Goal: Find specific page/section: Find specific page/section

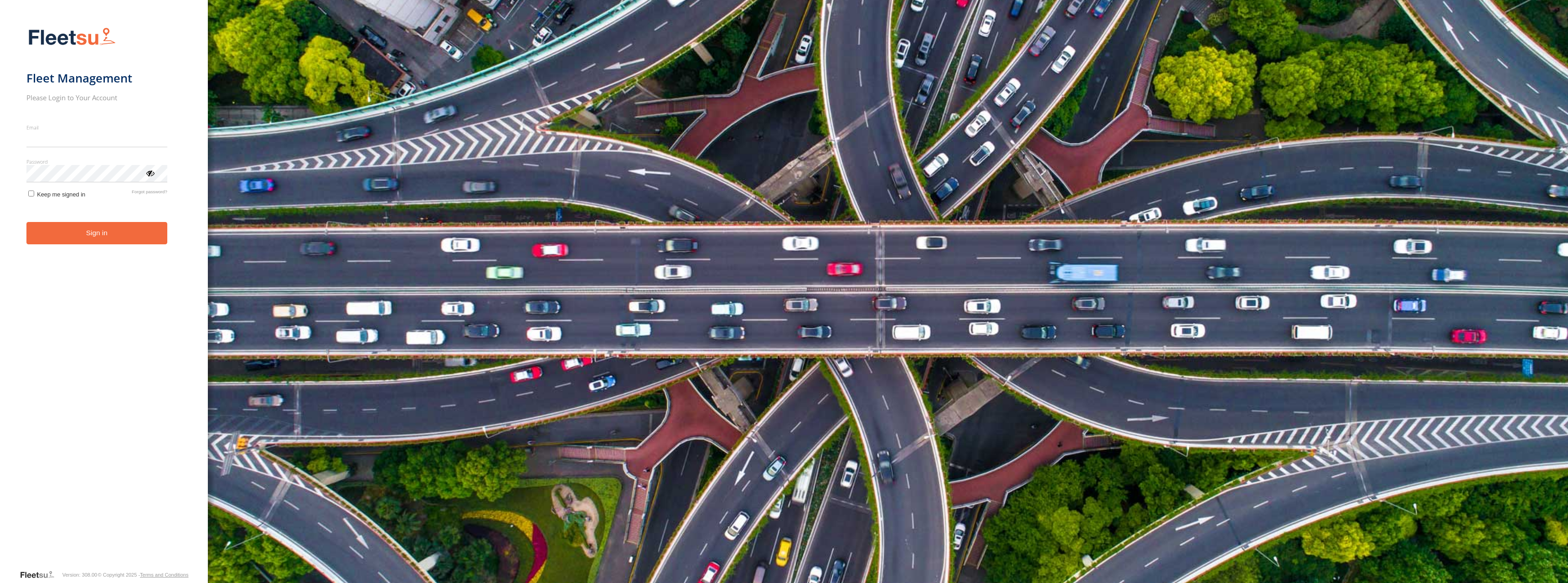
type input "**********"
click at [113, 242] on button "Sign in" at bounding box center [96, 233] width 141 height 23
click at [100, 232] on button "Sign in" at bounding box center [96, 233] width 141 height 23
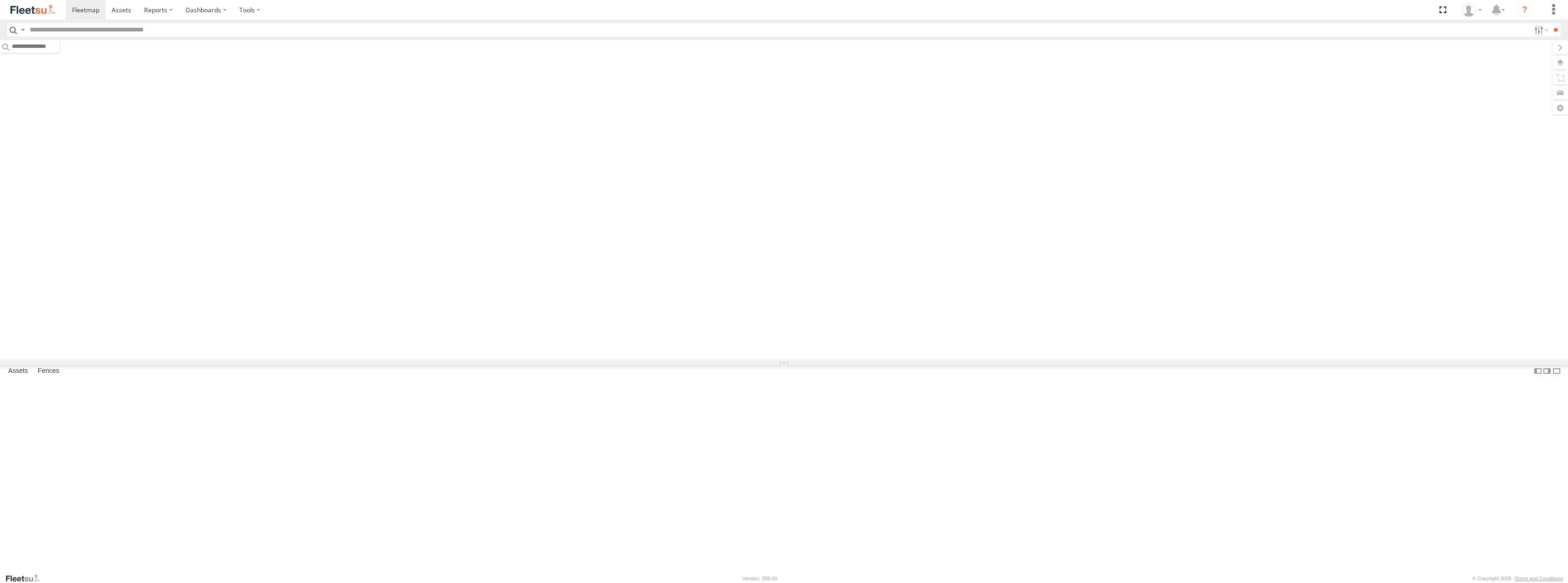
click at [121, 32] on input "text" at bounding box center [778, 30] width 1504 height 13
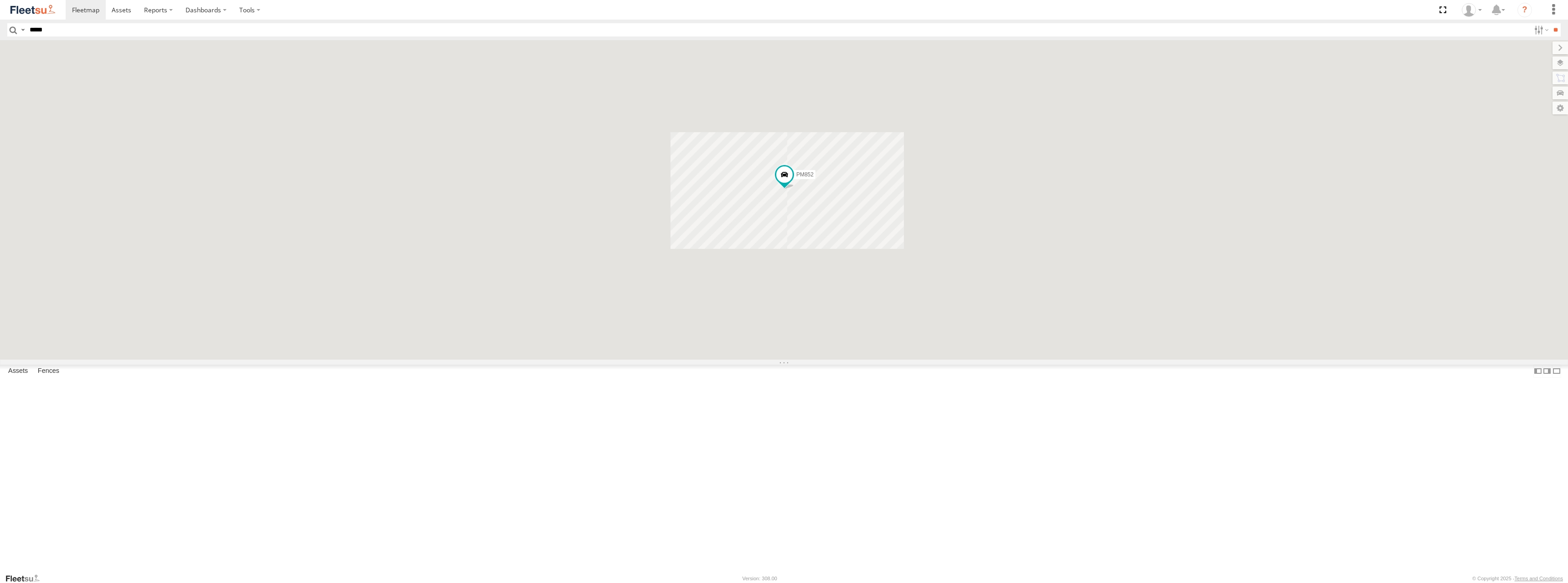
type input "*****"
click at [1550, 23] on input "**" at bounding box center [1555, 30] width 10 height 13
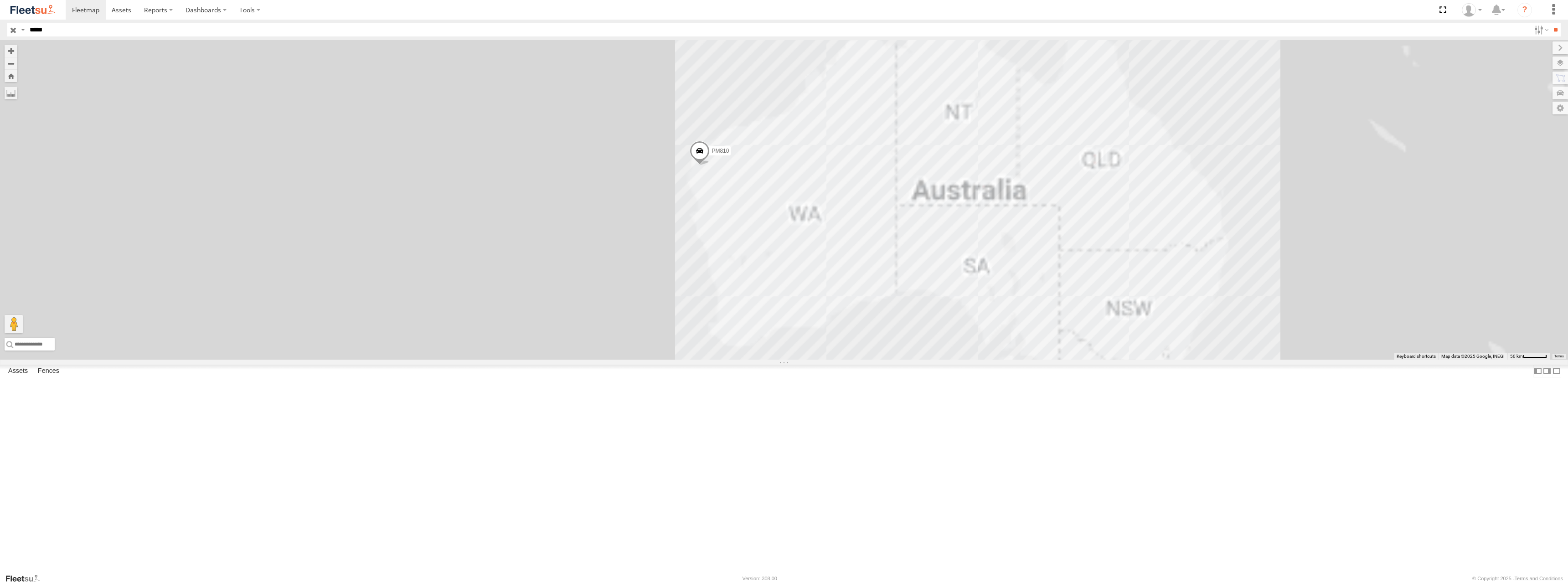
drag, startPoint x: 741, startPoint y: 92, endPoint x: 642, endPoint y: -55, distance: 177.2
click at [642, 0] on html at bounding box center [784, 292] width 1568 height 583
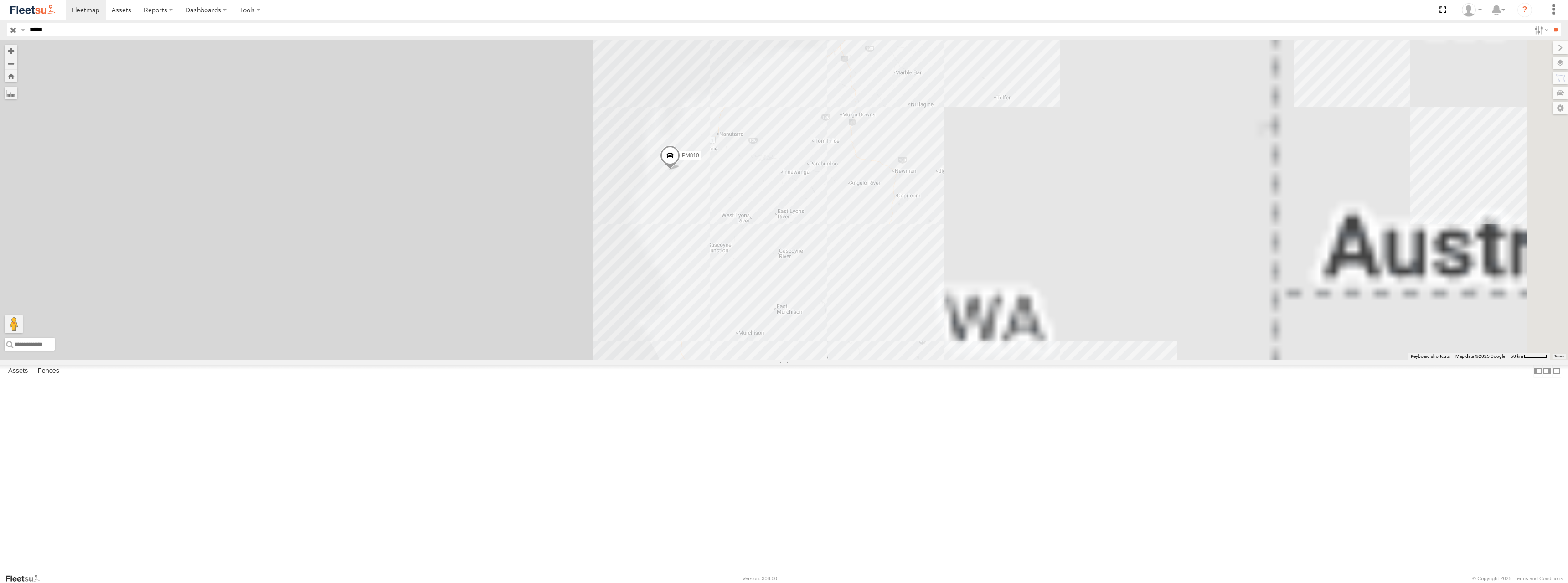
drag, startPoint x: 1024, startPoint y: 214, endPoint x: 963, endPoint y: 262, distance: 77.6
click at [1041, 273] on div "PM810" at bounding box center [784, 200] width 1568 height 319
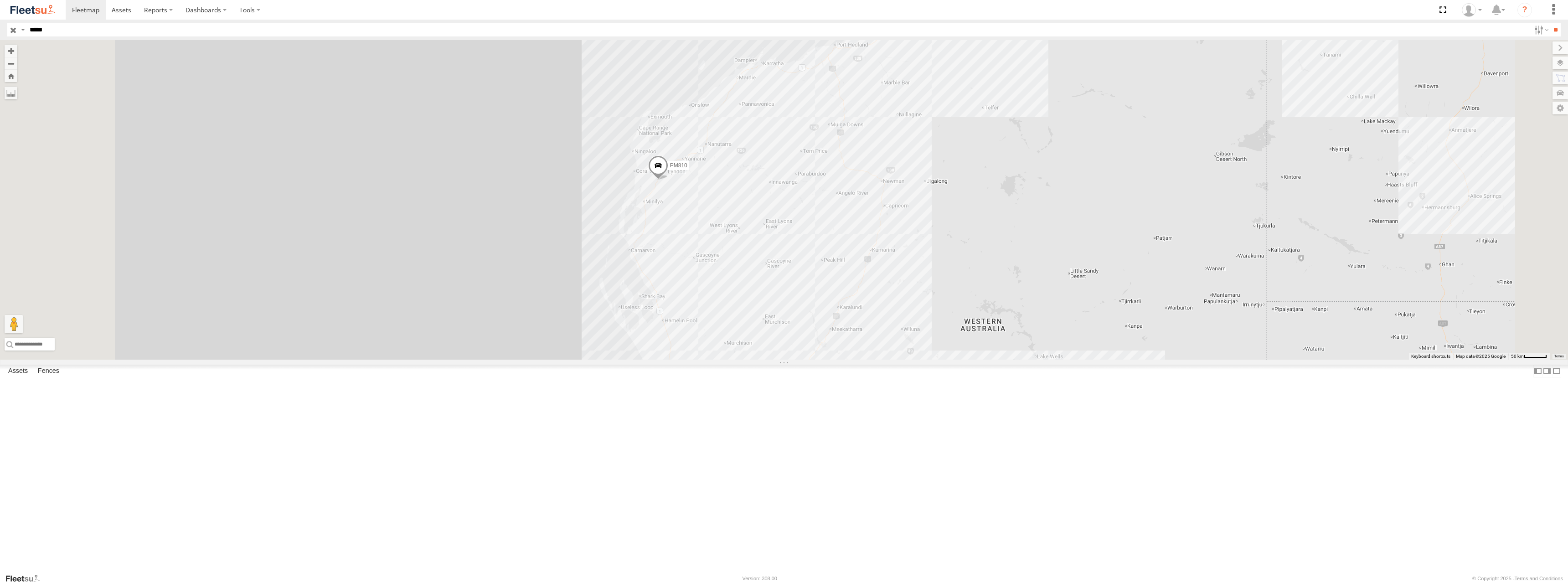
click at [0, 0] on span at bounding box center [0, 0] width 0 height 0
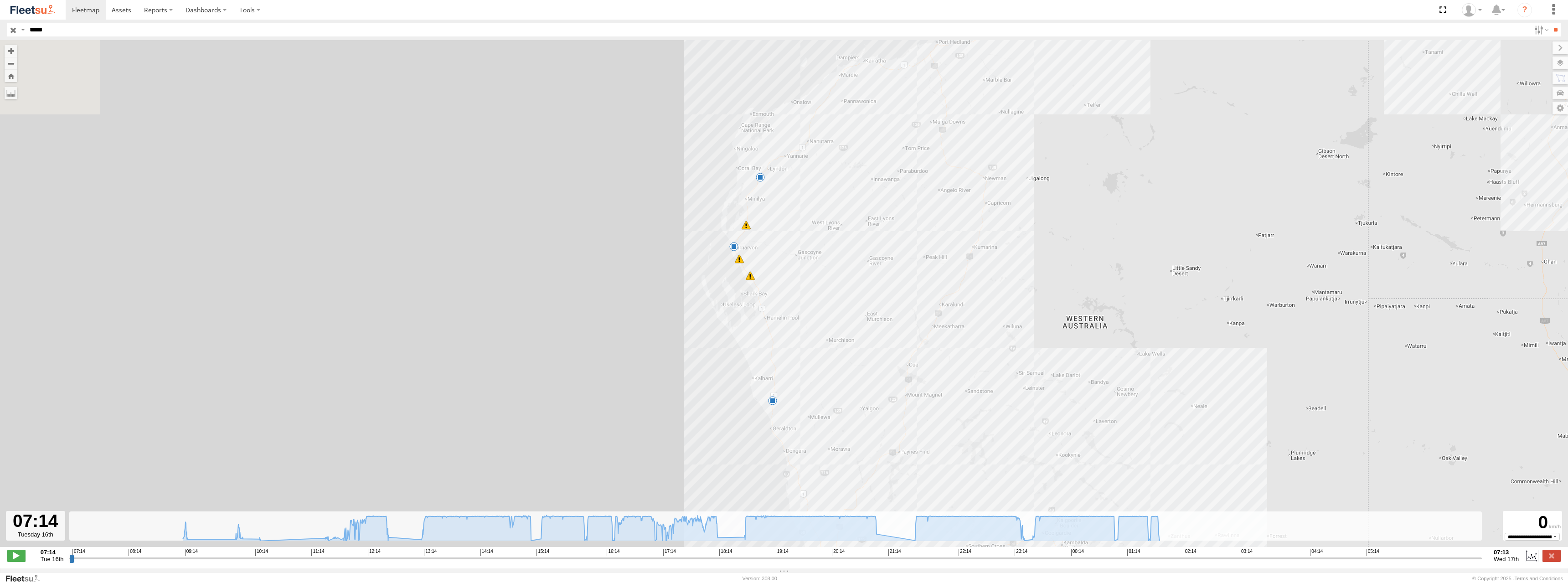
drag, startPoint x: 774, startPoint y: 97, endPoint x: 1004, endPoint y: 436, distance: 409.7
click at [766, 224] on div "PM810 09:03 Tue 10:18 Tue 12:32 Tue 13:05 Tue 18:17 Tue 22:37 Tue 23:07 Tue 23:…" at bounding box center [784, 298] width 1568 height 516
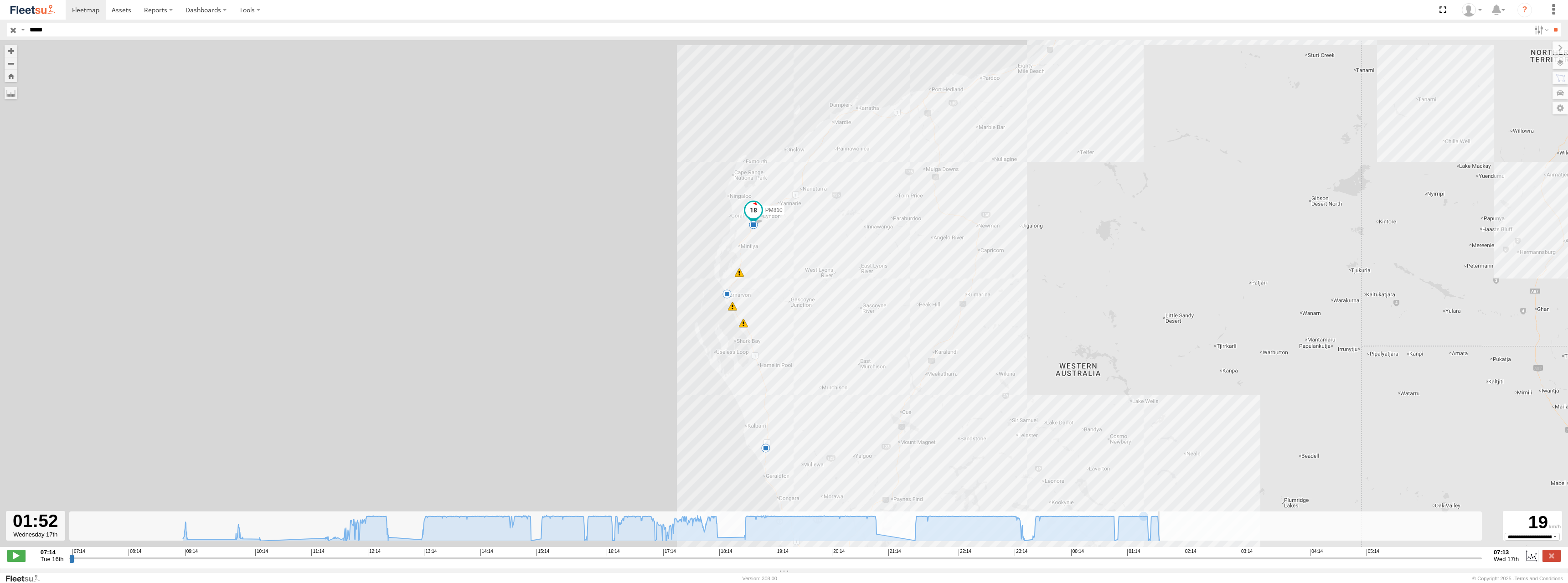
drag, startPoint x: 1152, startPoint y: 565, endPoint x: 1165, endPoint y: 571, distance: 14.3
type input "**********"
click at [1165, 562] on input "range" at bounding box center [775, 558] width 1413 height 9
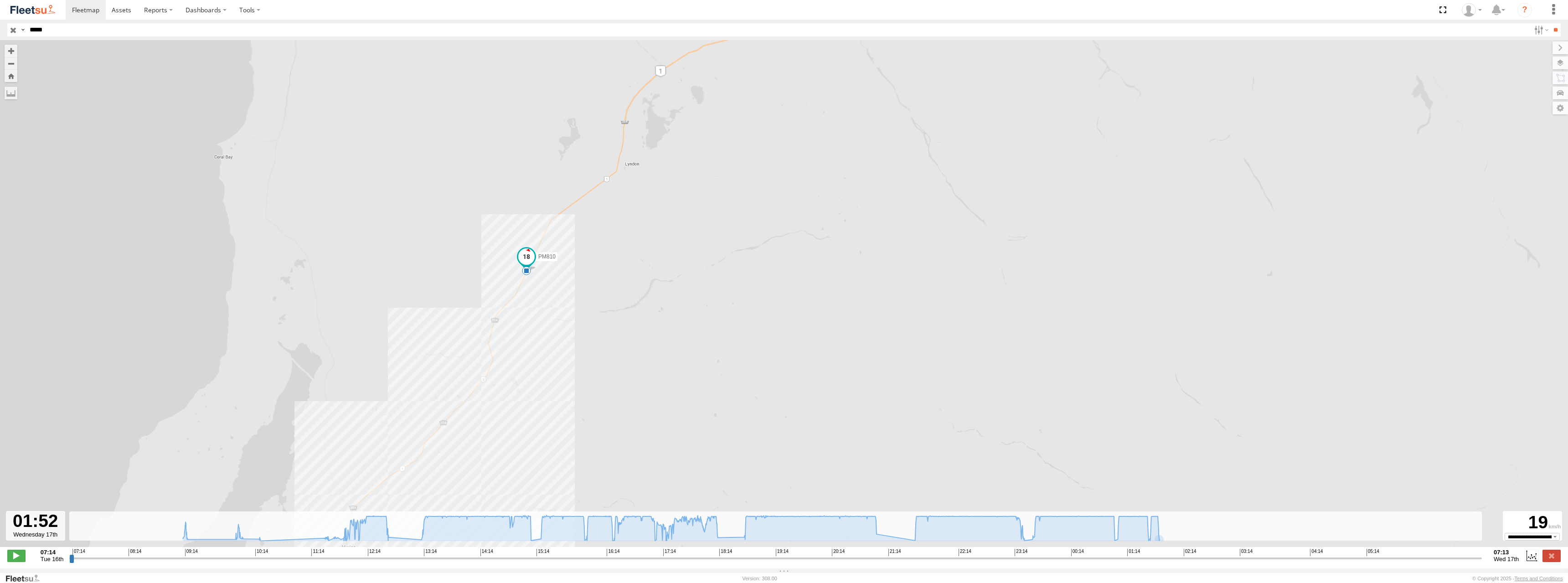
drag, startPoint x: 730, startPoint y: 237, endPoint x: 730, endPoint y: 277, distance: 40.0
click at [769, 368] on div "PM810 09:03 Tue 10:18 Tue 12:32 Tue 13:05 Tue 18:17 Tue 22:37 Tue 23:07 Tue 23:…" at bounding box center [784, 298] width 1568 height 516
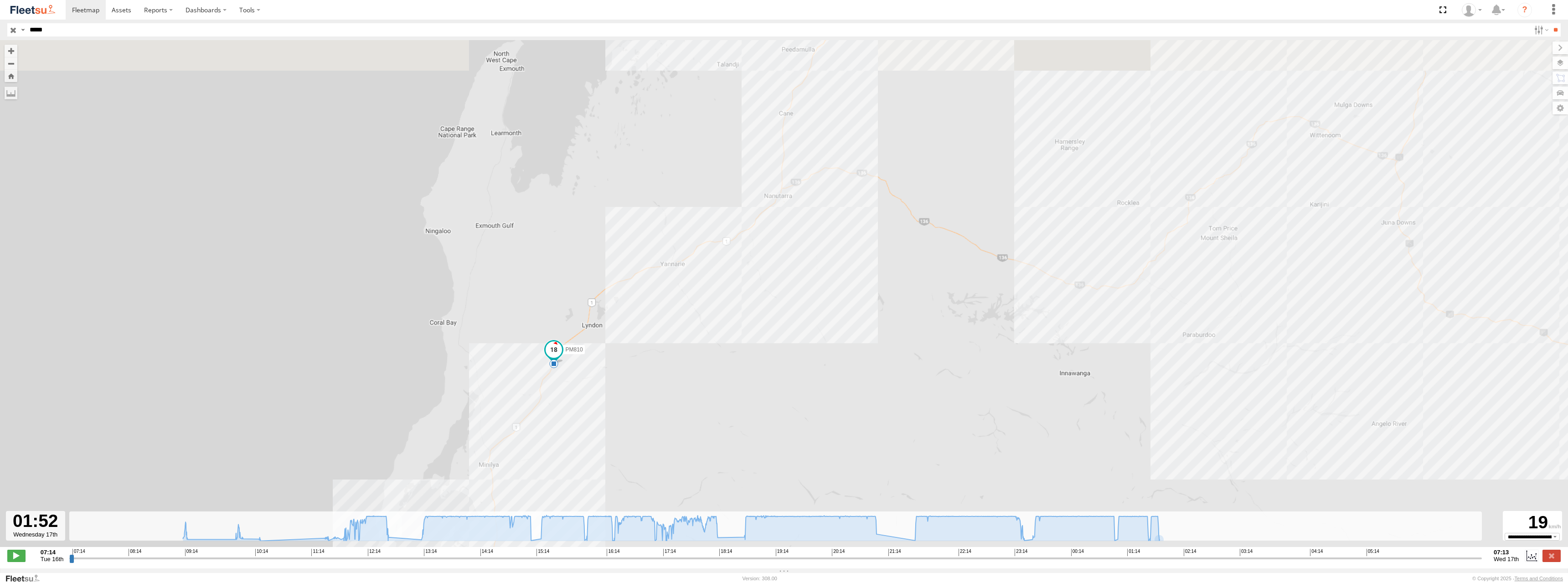
drag, startPoint x: 810, startPoint y: 99, endPoint x: 710, endPoint y: 262, distance: 191.2
click at [710, 262] on div "PM810 09:03 Tue 10:18 Tue 12:32 Tue 13:05 Tue 18:17 Tue 22:37 Tue 23:07 Tue 23:…" at bounding box center [784, 298] width 1568 height 516
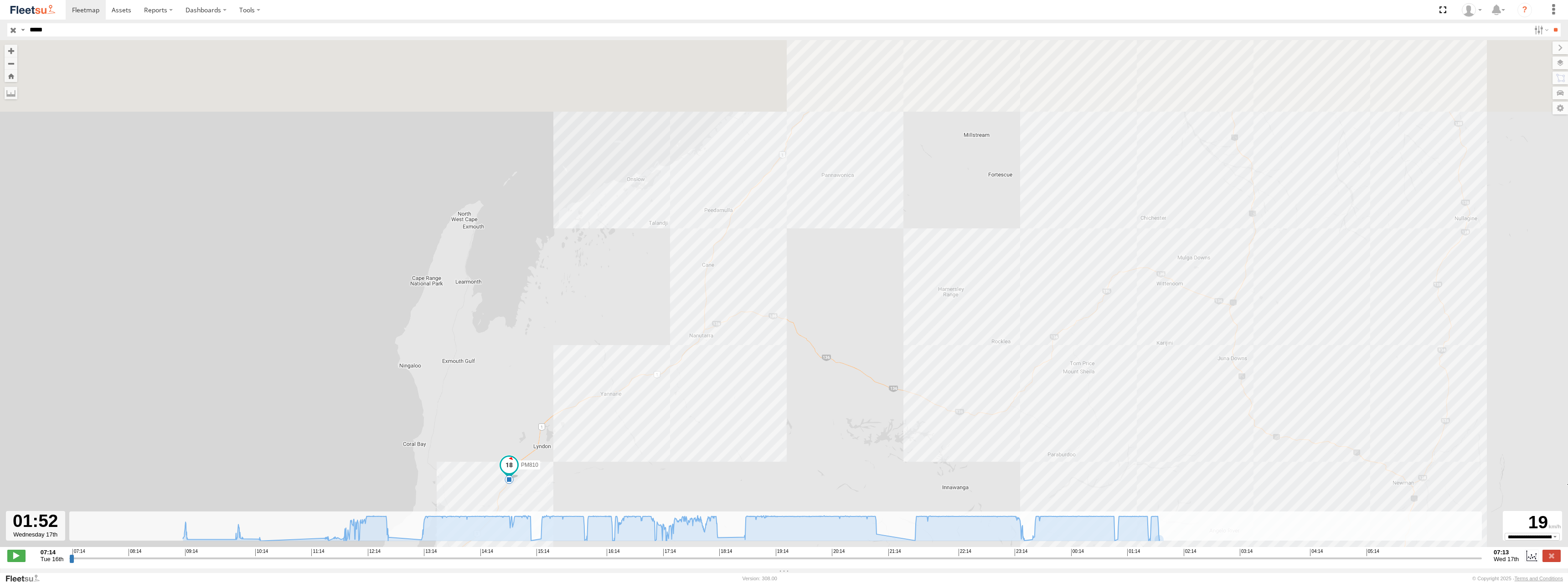
drag, startPoint x: 944, startPoint y: 111, endPoint x: 849, endPoint y: 259, distance: 175.9
click at [849, 259] on div "PM810 09:03 Tue 10:18 Tue 12:32 Tue 13:05 Tue 18:17 Tue 22:37 Tue 23:07 Tue 23:…" at bounding box center [784, 298] width 1568 height 516
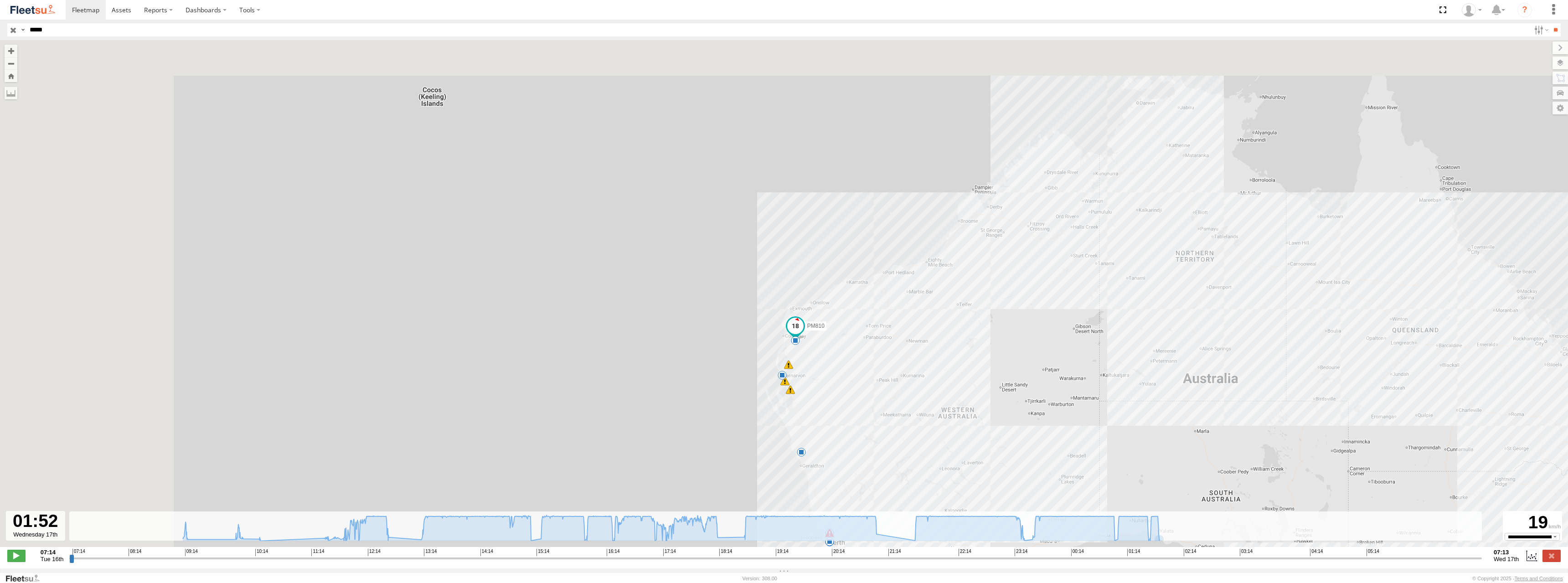
drag, startPoint x: 901, startPoint y: 304, endPoint x: 863, endPoint y: 318, distance: 40.5
click at [897, 338] on div "PM810 09:03 Tue 10:18 Tue 12:32 Tue 13:05 Tue 18:17 Tue 22:37 Tue 23:07 Tue 23:…" at bounding box center [784, 298] width 1568 height 516
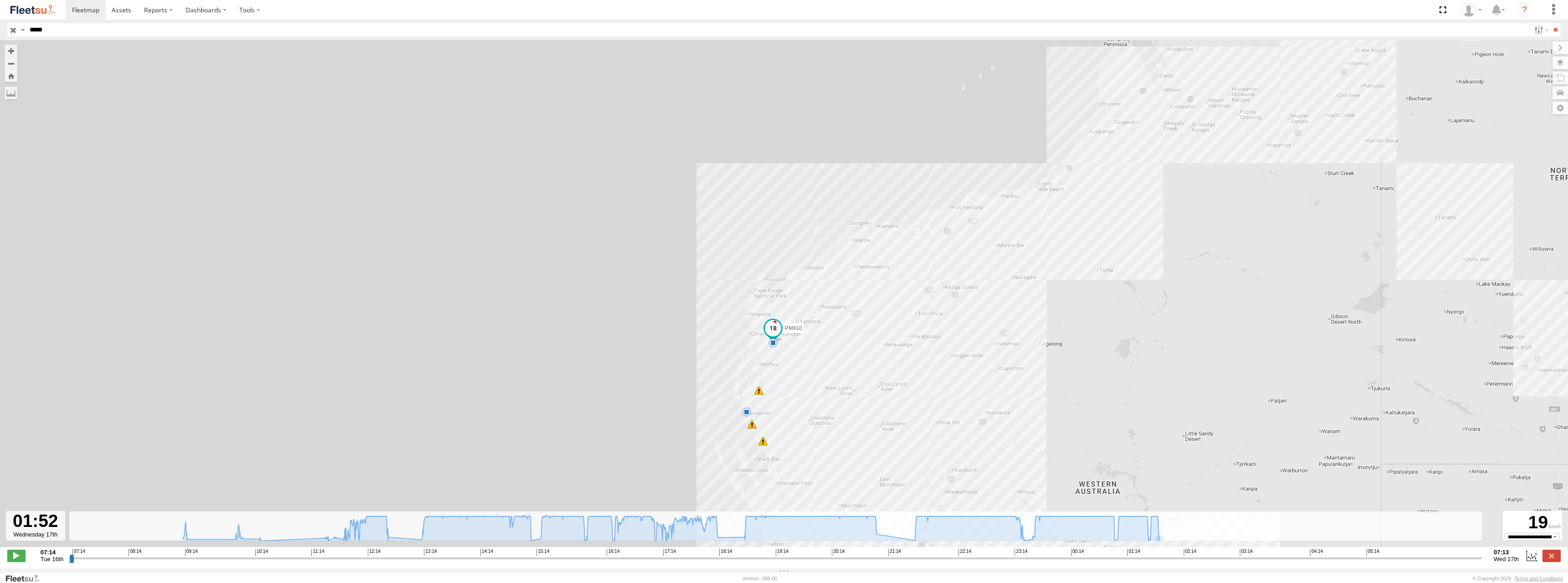
drag, startPoint x: 867, startPoint y: 355, endPoint x: 892, endPoint y: 257, distance: 101.1
click at [892, 257] on div "PM810 09:03 Tue 10:18 Tue 12:32 Tue 13:05 Tue 18:17 Tue 22:37 Tue 23:07 Tue 23:…" at bounding box center [784, 298] width 1568 height 516
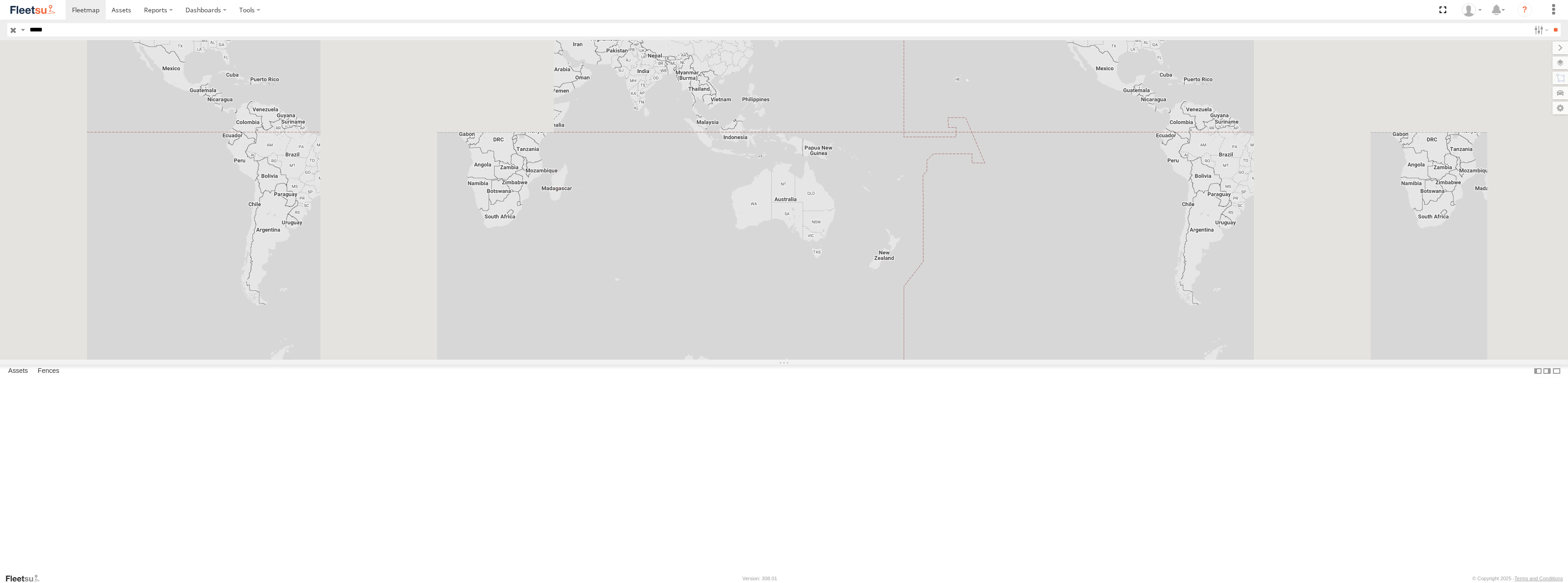
click at [1550, 23] on input "**" at bounding box center [1555, 30] width 10 height 13
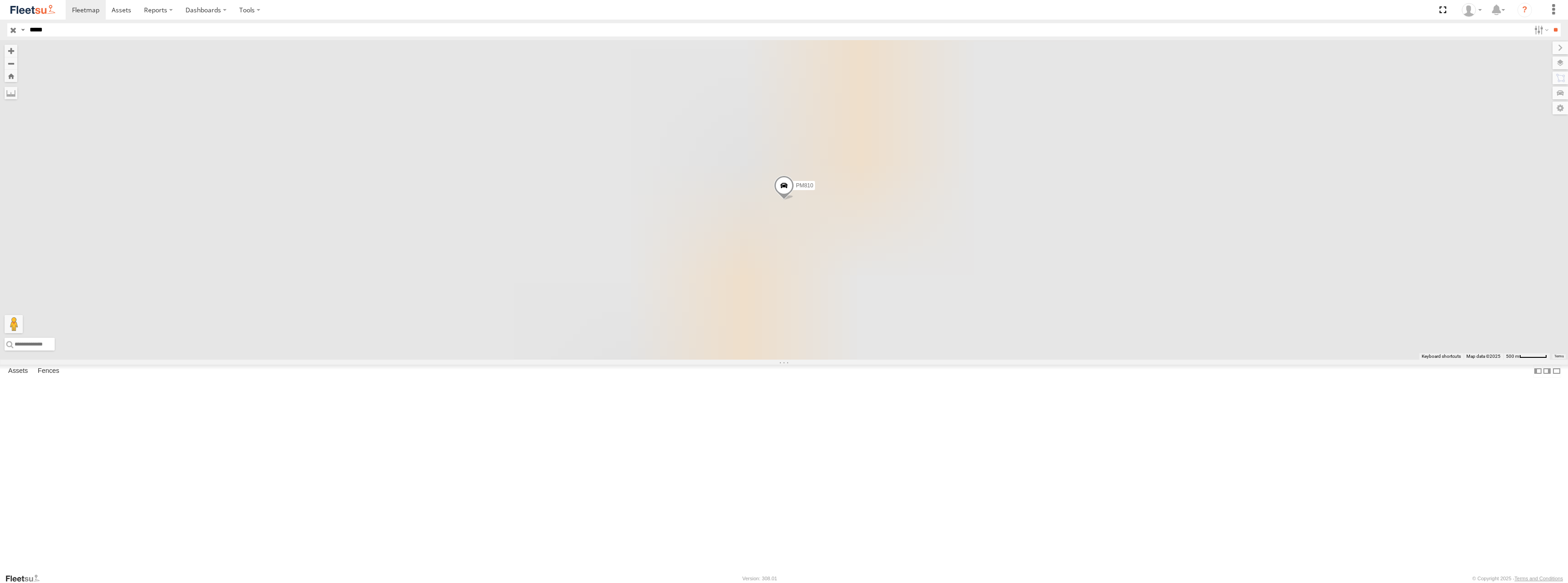
click at [0, 0] on div "PM810" at bounding box center [0, 0] width 0 height 0
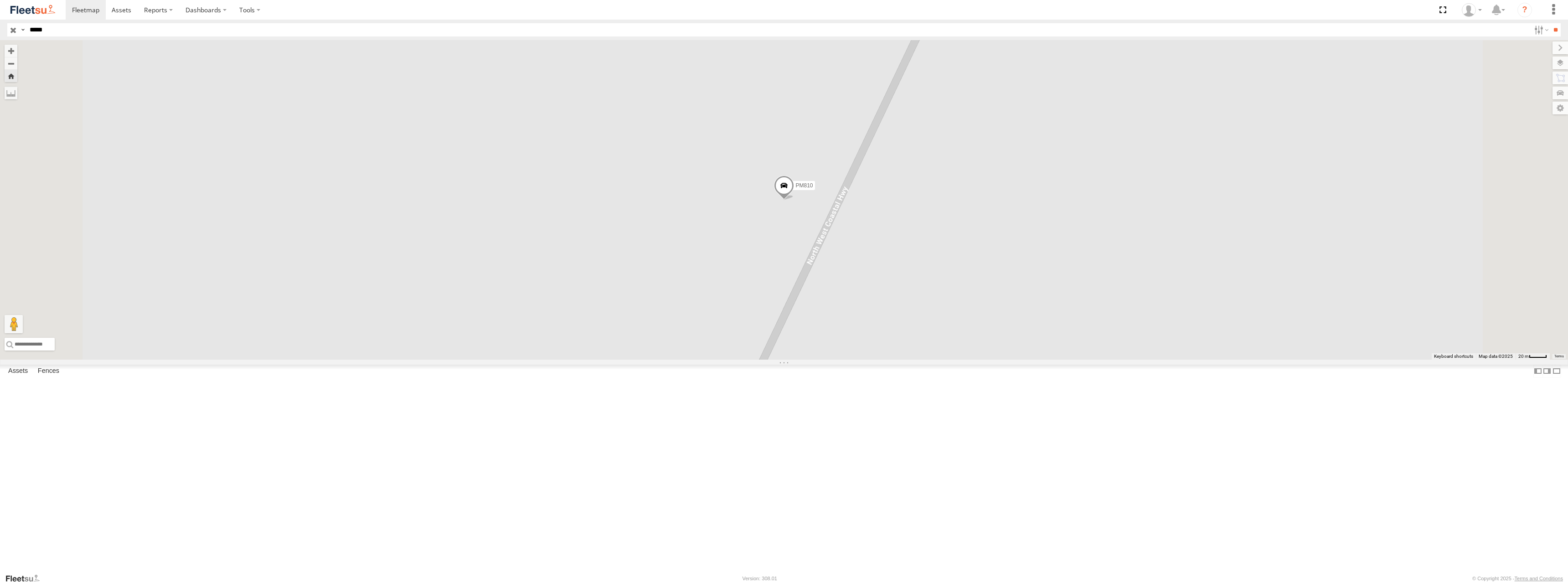
click at [0, 0] on div "PM810" at bounding box center [0, 0] width 0 height 0
click at [592, 160] on span at bounding box center [581, 147] width 20 height 24
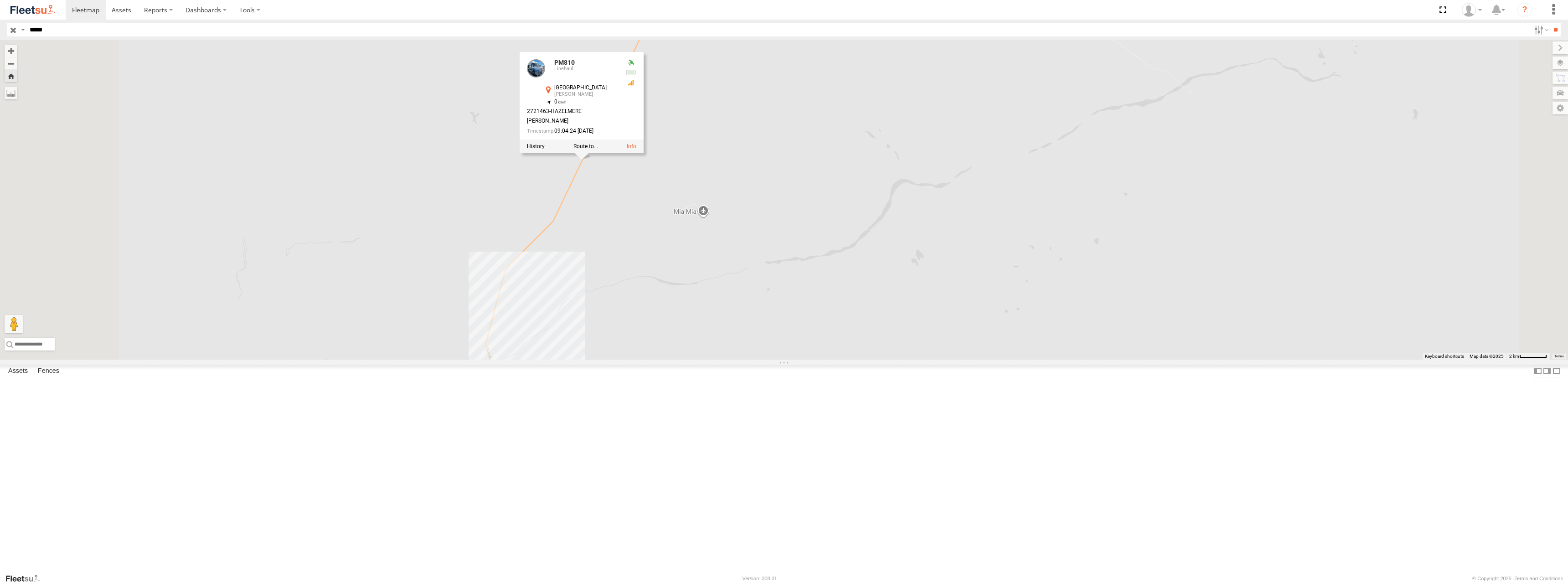
click at [990, 271] on div "PM810 PM810 Linehaul North West Coastal Hwy Lyndon -23.33935 , 114.34297 0 2721…" at bounding box center [784, 200] width 1568 height 319
click at [592, 160] on span at bounding box center [581, 147] width 20 height 24
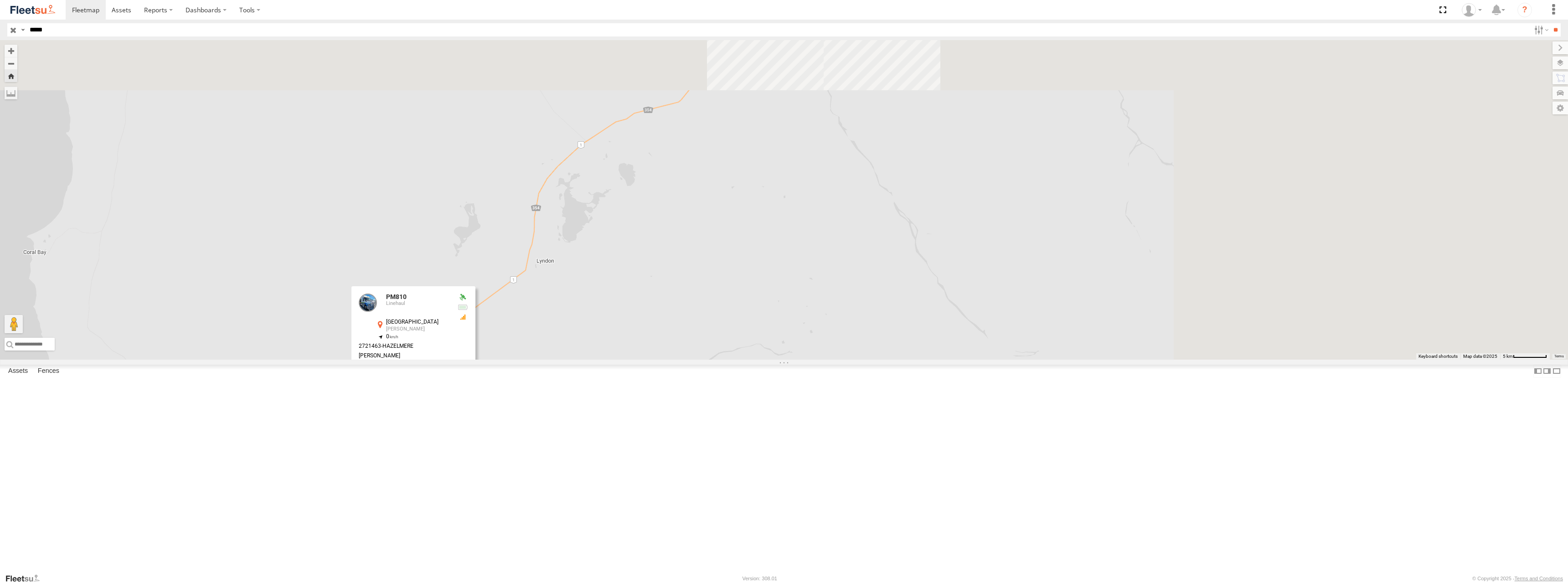
drag, startPoint x: 776, startPoint y: 276, endPoint x: 453, endPoint y: 507, distance: 397.1
click at [453, 360] on div "PM810 PM810 Linehaul North West Coastal Hwy Lyndon -23.33935 , 114.34297 0 2721…" at bounding box center [784, 200] width 1568 height 319
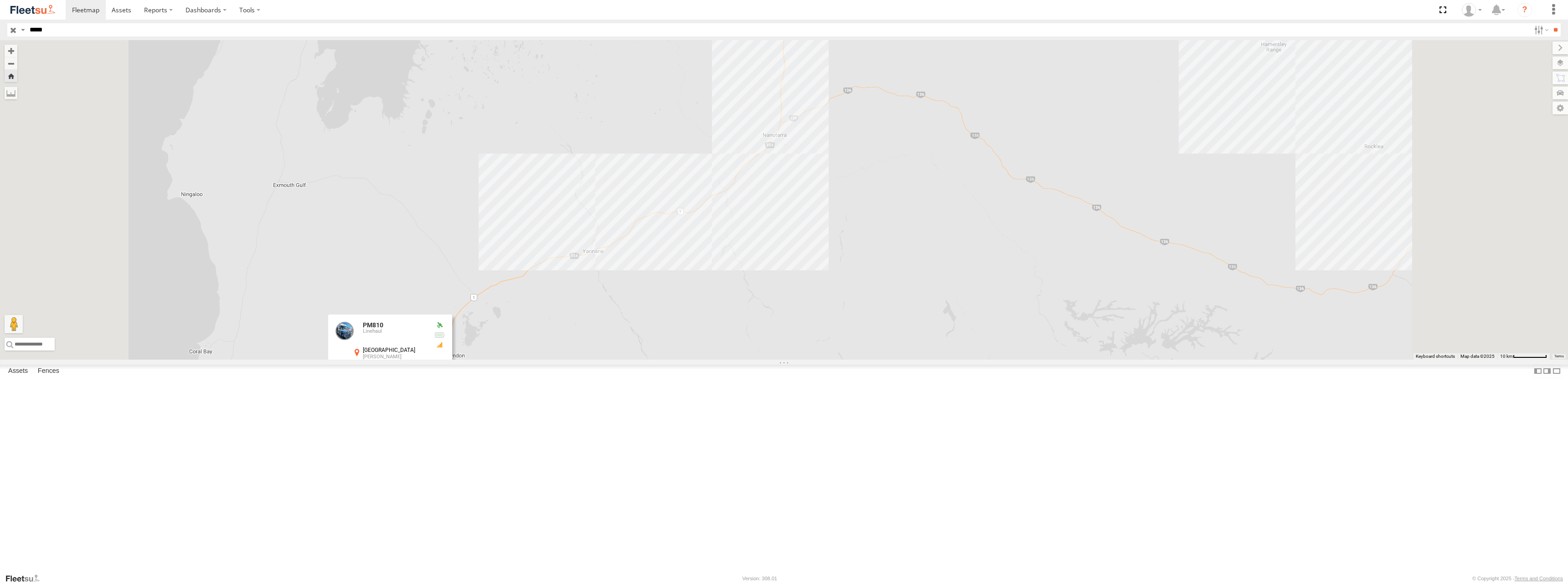
drag, startPoint x: 915, startPoint y: 424, endPoint x: 884, endPoint y: 466, distance: 52.2
click at [884, 360] on div "PM810 PM810 Linehaul North West Coastal Hwy Lyndon -23.33935 , 114.34297 0 2721…" at bounding box center [784, 200] width 1568 height 319
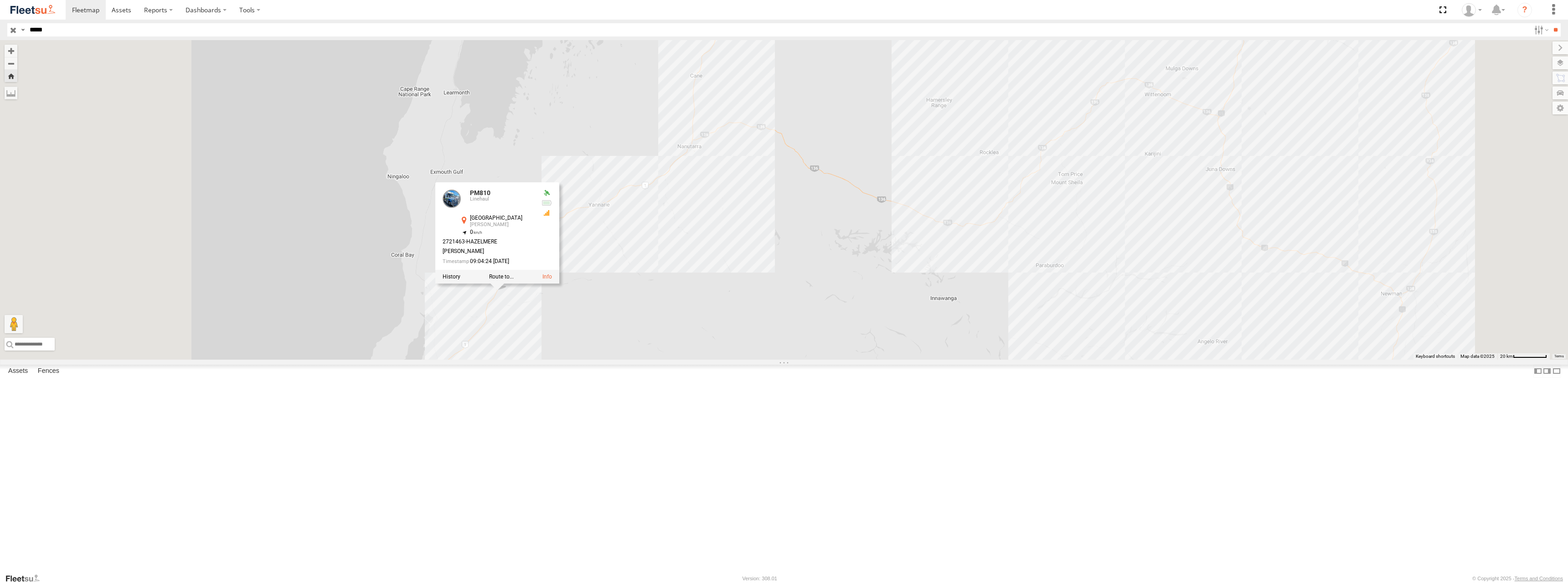
drag, startPoint x: 959, startPoint y: 281, endPoint x: 971, endPoint y: 250, distance: 33.2
click at [971, 250] on div "PM810 PM810 Linehaul North West Coastal Hwy Lyndon -23.33935 , 114.34297 0 2721…" at bounding box center [784, 200] width 1568 height 319
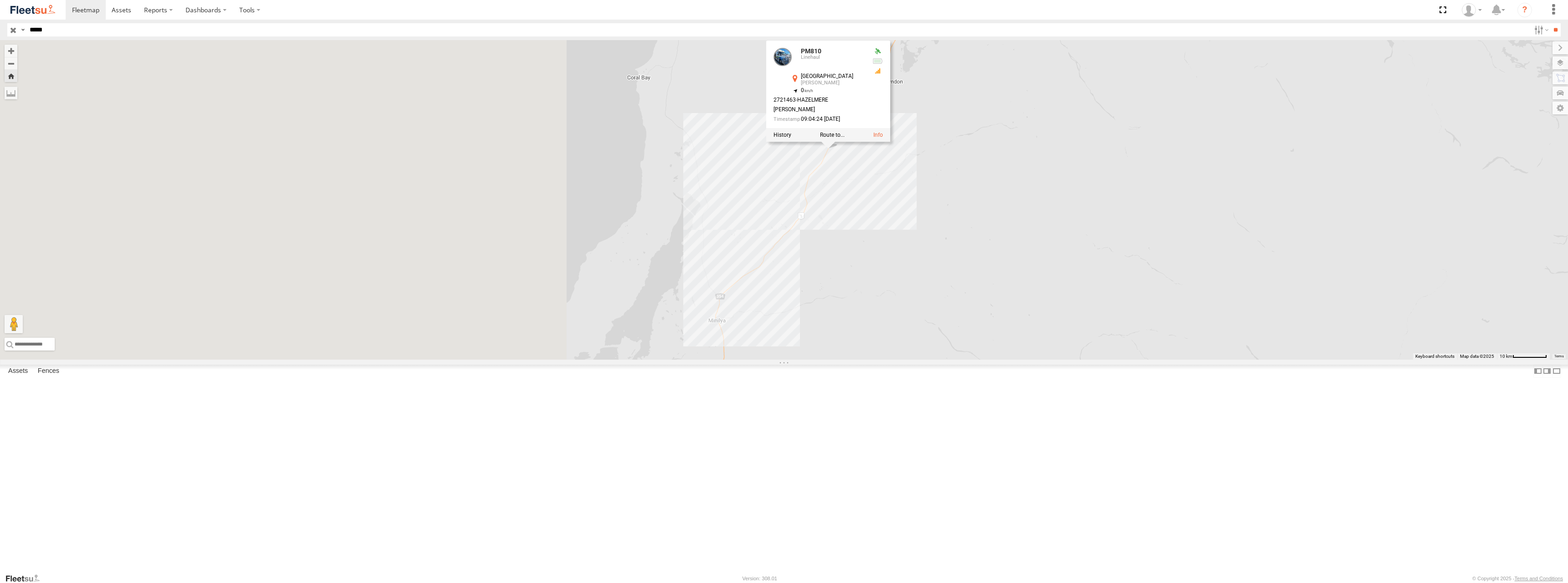
drag, startPoint x: 648, startPoint y: 409, endPoint x: 1199, endPoint y: 290, distance: 563.7
click at [1199, 290] on div "PM810 PM810 Linehaul North West Coastal Hwy Lyndon -23.33935 , 114.34297 0 2721…" at bounding box center [784, 200] width 1568 height 319
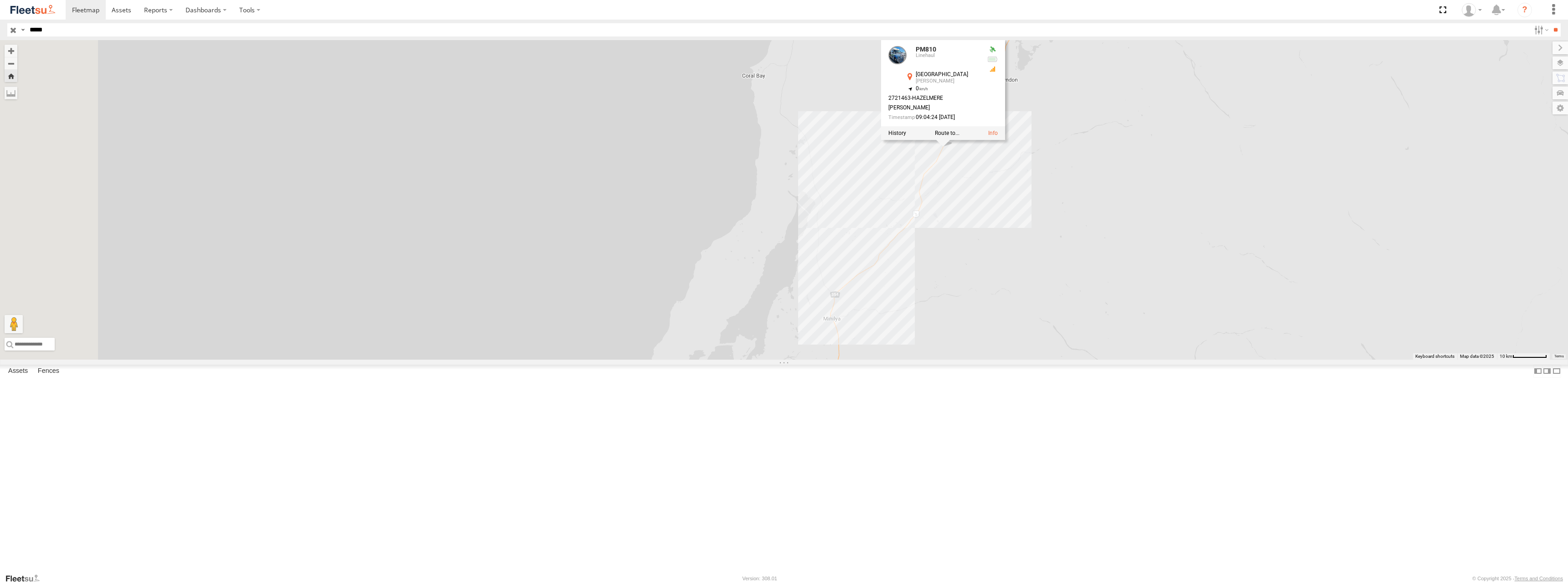
drag, startPoint x: 1264, startPoint y: 341, endPoint x: 932, endPoint y: 469, distance: 355.8
click at [932, 360] on div "PM810 PM810 Linehaul North West Coastal Hwy Lyndon -23.33935 , 114.34297 0 2721…" at bounding box center [784, 200] width 1568 height 319
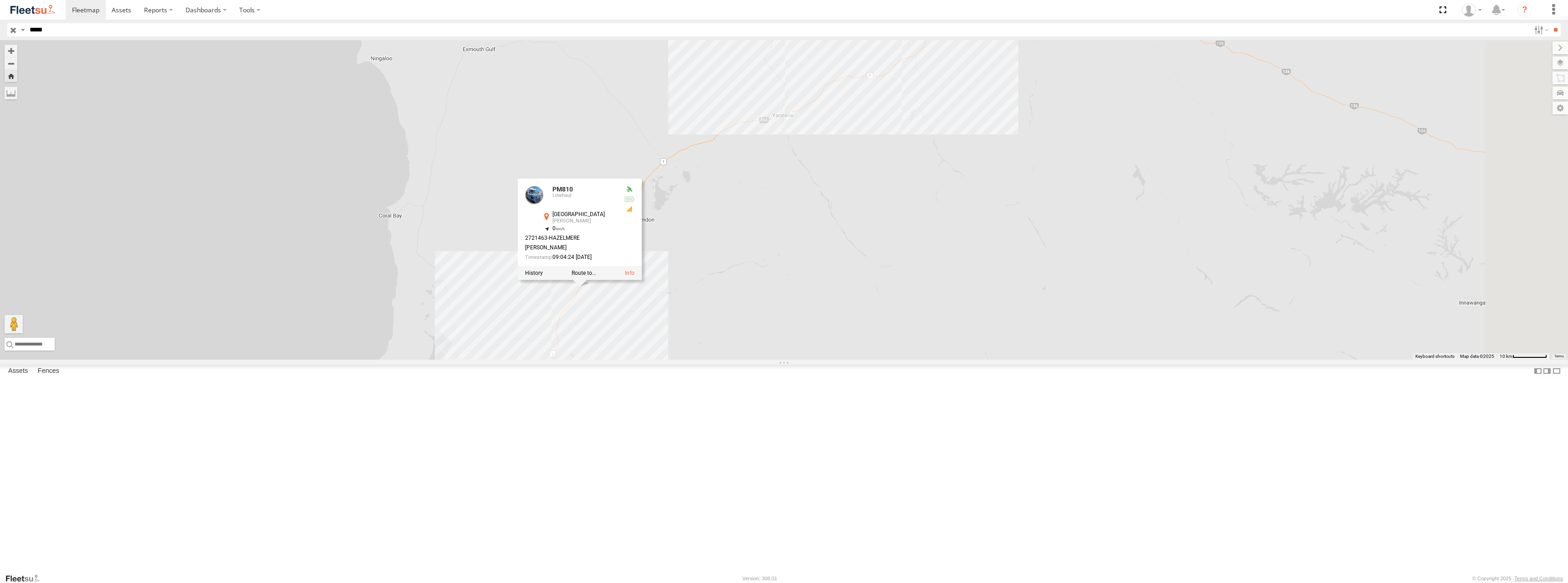
click at [34, 32] on input "*****" at bounding box center [778, 30] width 1504 height 13
type input "*****"
click at [1550, 23] on input "**" at bounding box center [1555, 30] width 10 height 13
